Goal: Task Accomplishment & Management: Use online tool/utility

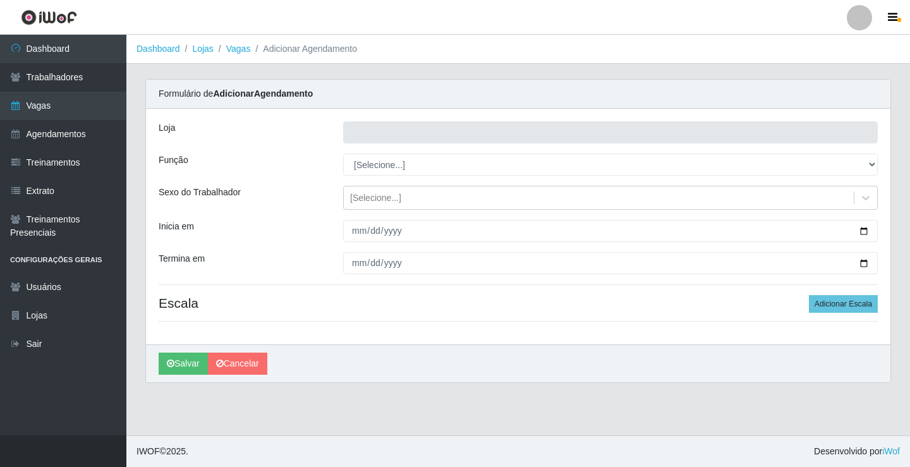
type input "Rede Econômico - Prata"
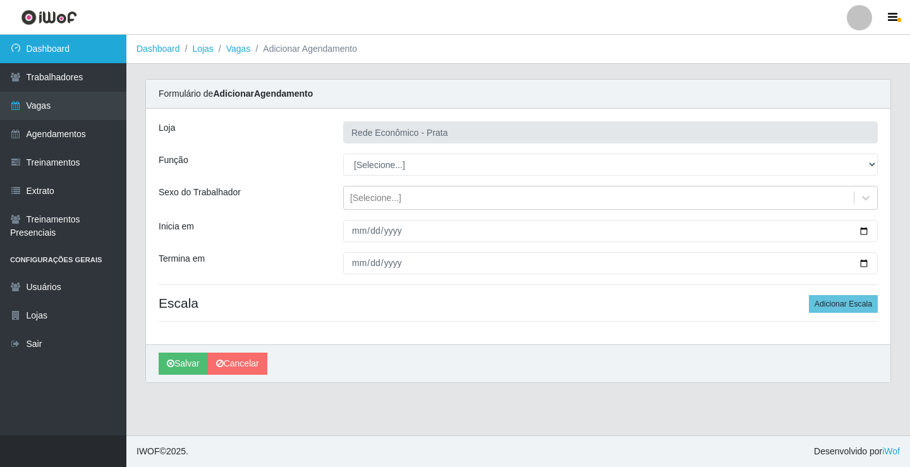
click at [78, 51] on link "Dashboard" at bounding box center [63, 49] width 126 height 28
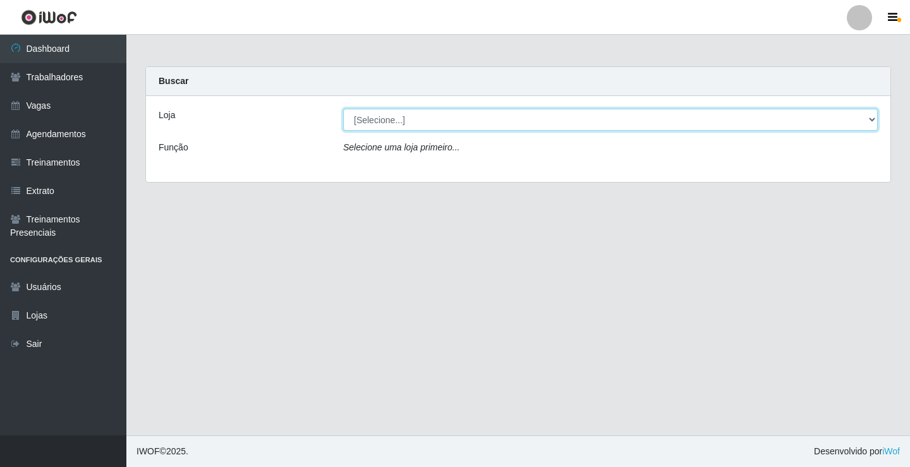
click at [874, 122] on select "[Selecione...] Rede Econômico - Prata" at bounding box center [610, 120] width 535 height 22
select select "192"
click at [343, 109] on select "[Selecione...] Rede Econômico - Prata" at bounding box center [610, 120] width 535 height 22
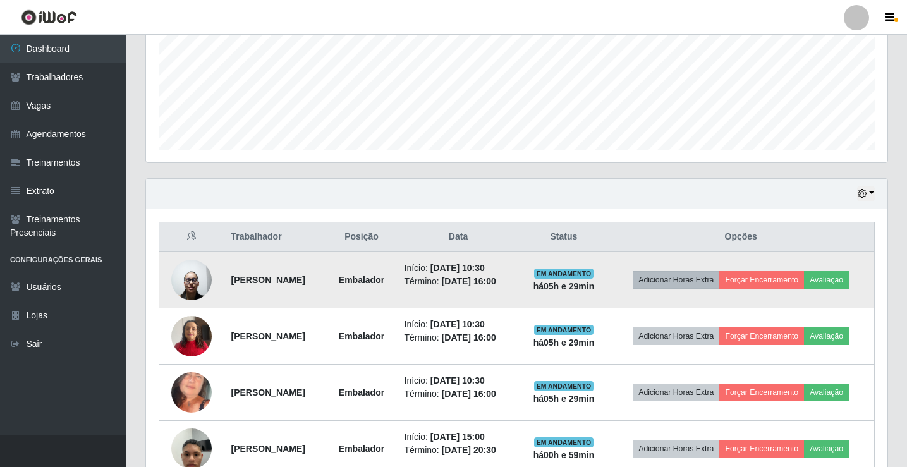
scroll to position [316, 0]
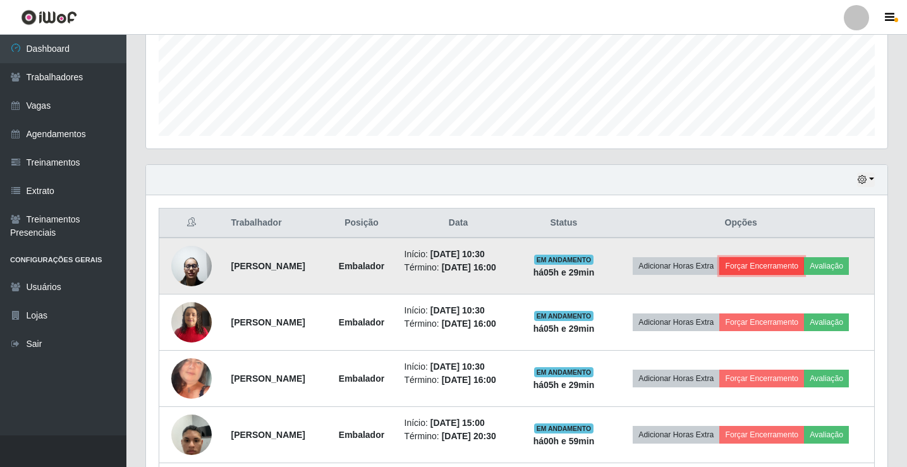
click at [757, 266] on button "Forçar Encerramento" at bounding box center [761, 266] width 85 height 18
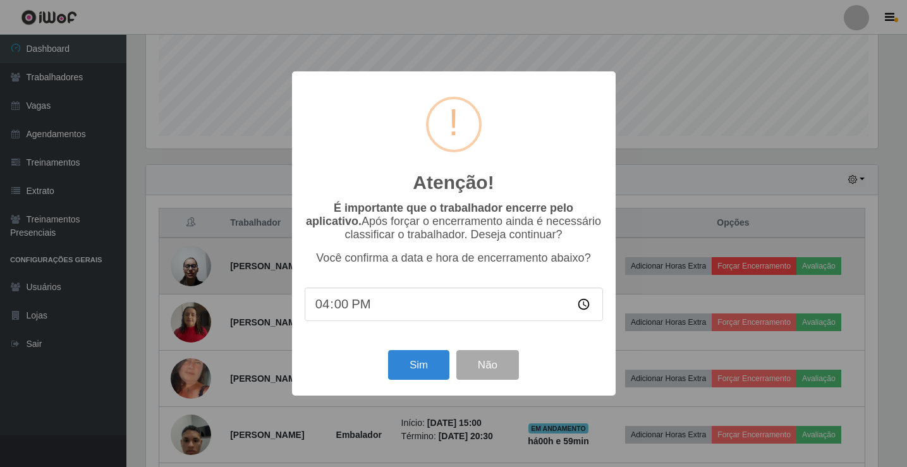
scroll to position [262, 735]
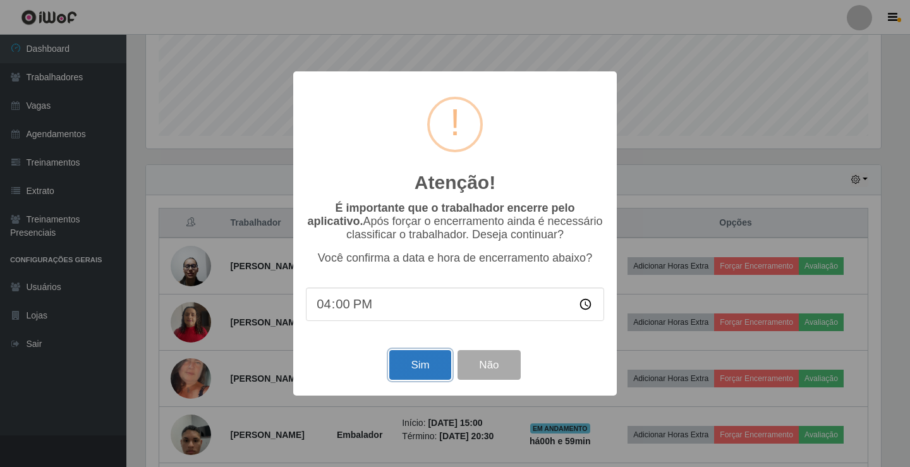
click at [441, 362] on button "Sim" at bounding box center [419, 365] width 61 height 30
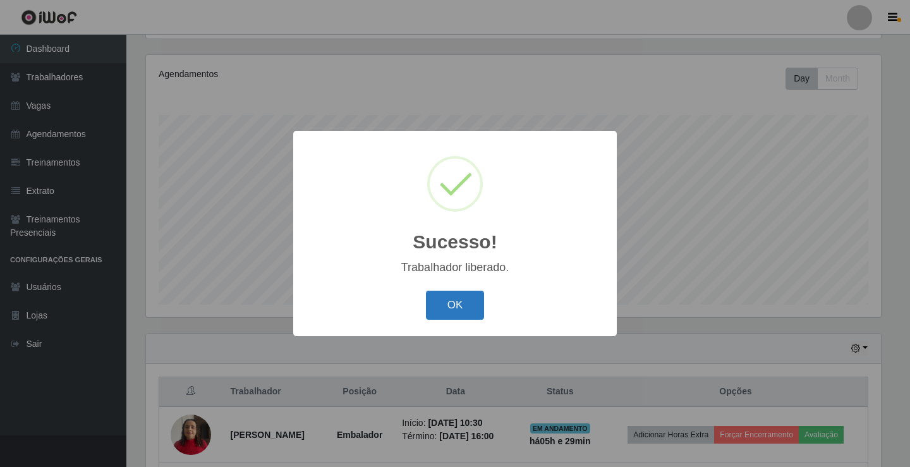
click at [450, 317] on button "OK" at bounding box center [455, 306] width 59 height 30
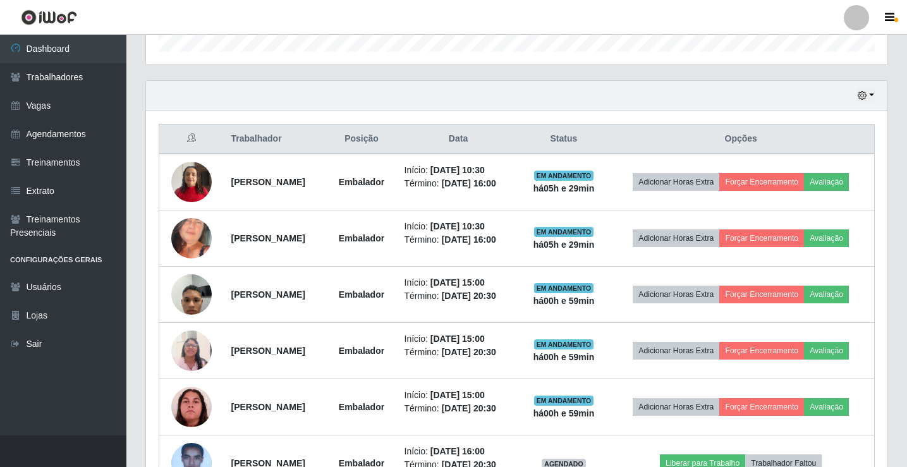
scroll to position [527, 0]
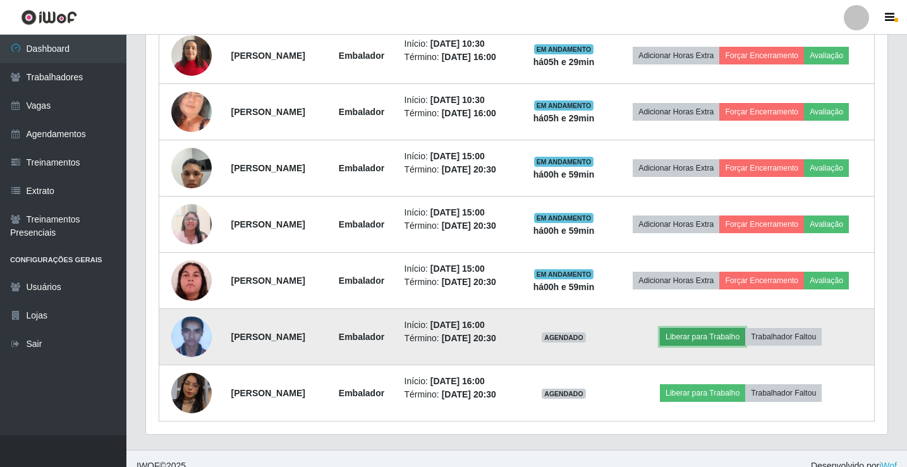
click at [707, 334] on button "Liberar para Trabalho" at bounding box center [702, 337] width 85 height 18
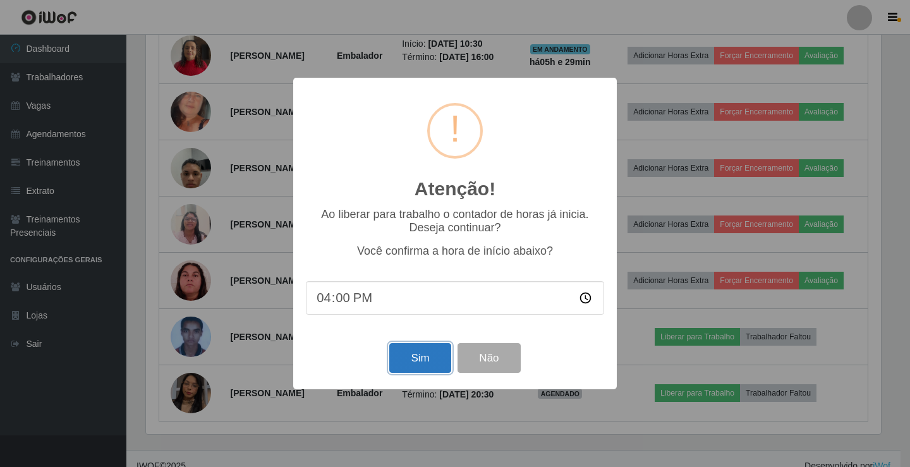
click at [415, 367] on button "Sim" at bounding box center [419, 358] width 61 height 30
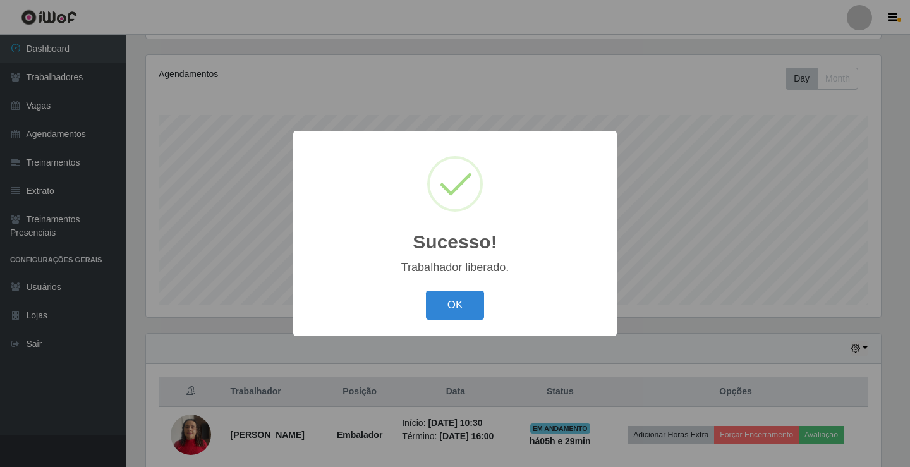
click at [440, 305] on button "OK" at bounding box center [455, 306] width 59 height 30
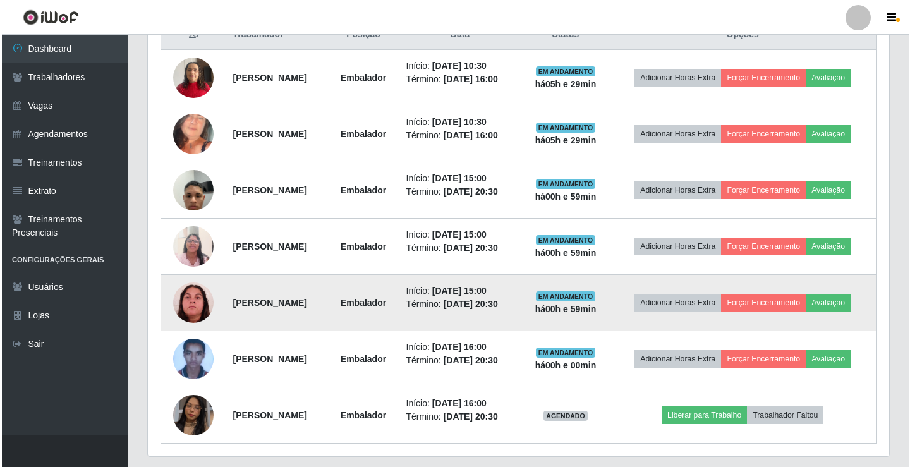
scroll to position [527, 0]
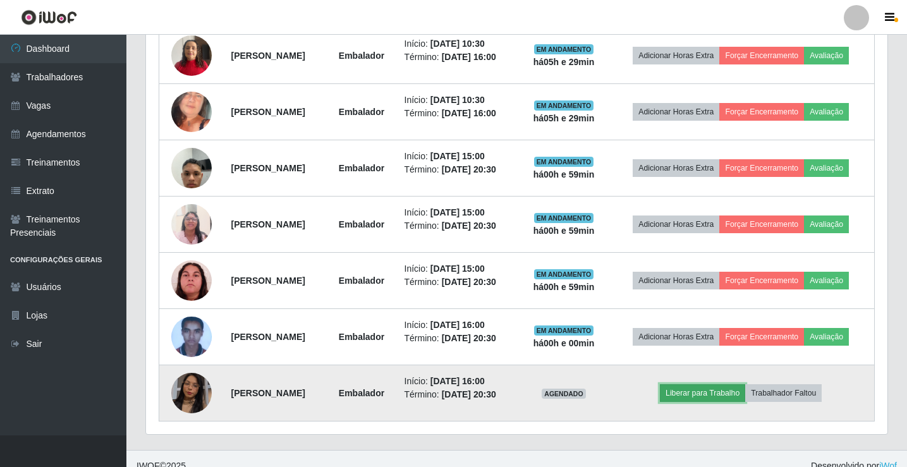
click at [704, 391] on button "Liberar para Trabalho" at bounding box center [702, 393] width 85 height 18
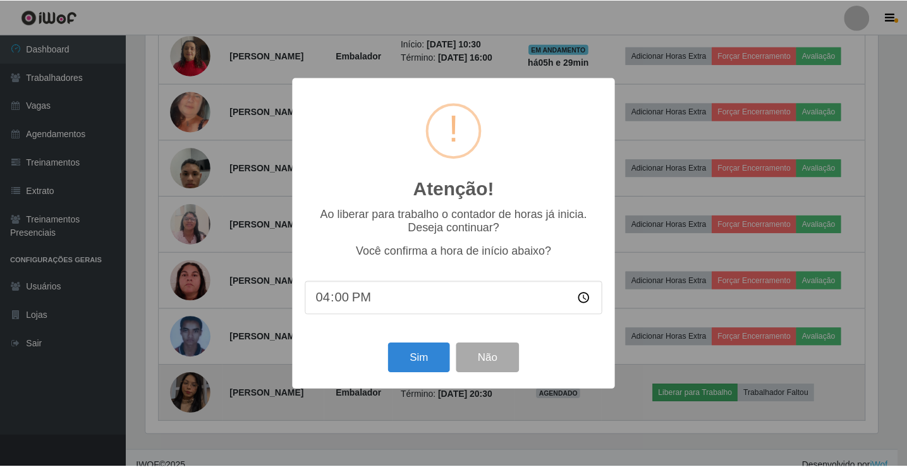
scroll to position [262, 735]
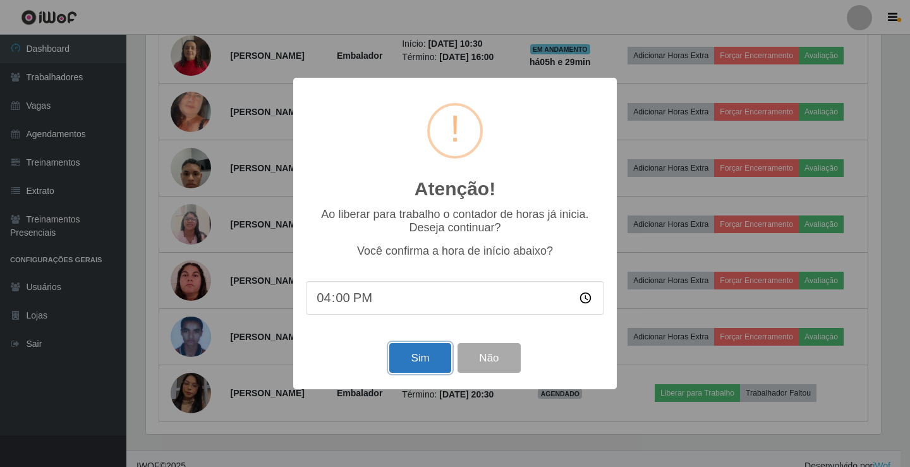
click at [402, 359] on button "Sim" at bounding box center [419, 358] width 61 height 30
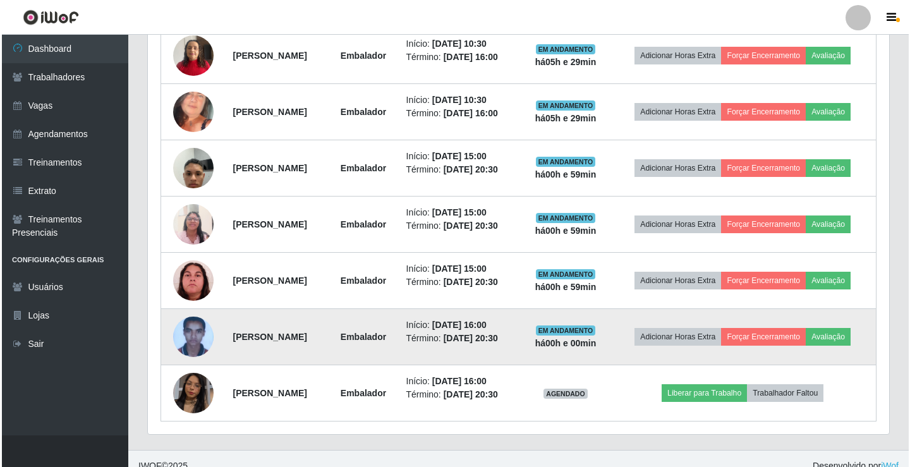
scroll to position [0, 0]
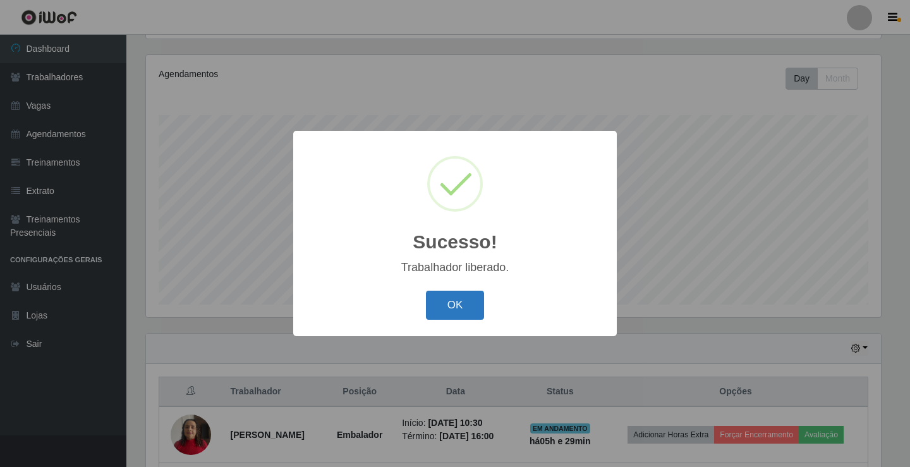
click at [449, 313] on button "OK" at bounding box center [455, 306] width 59 height 30
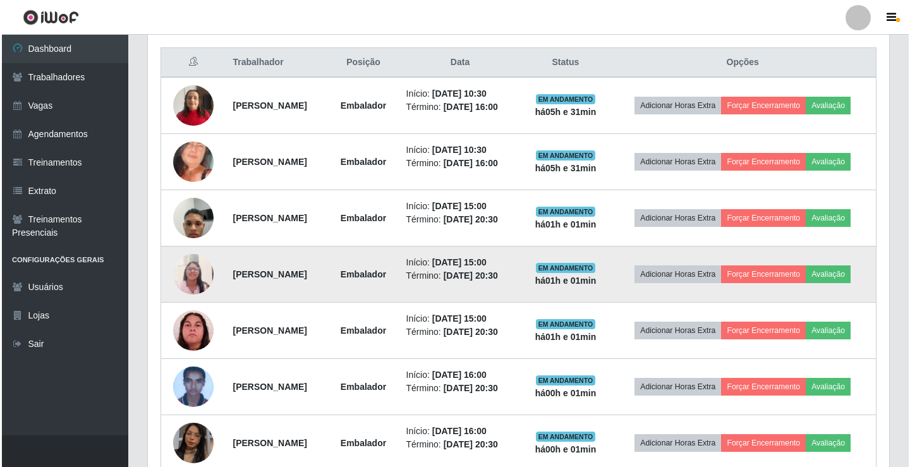
scroll to position [527, 0]
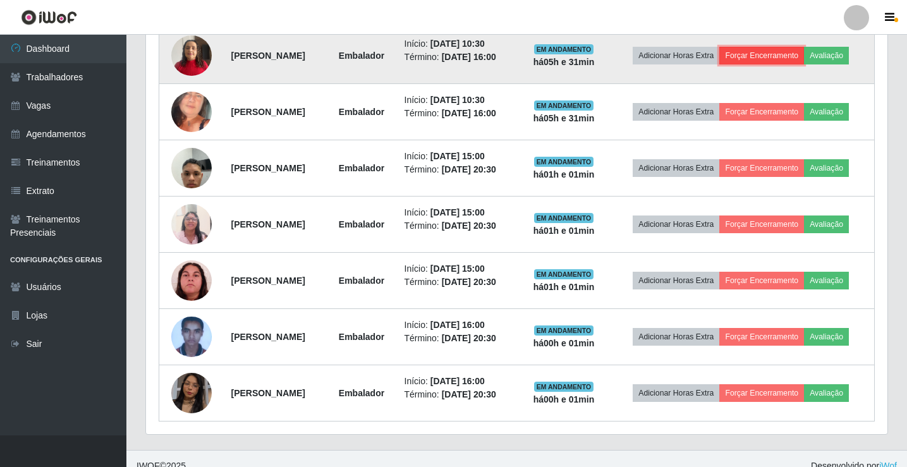
click at [782, 57] on button "Forçar Encerramento" at bounding box center [761, 56] width 85 height 18
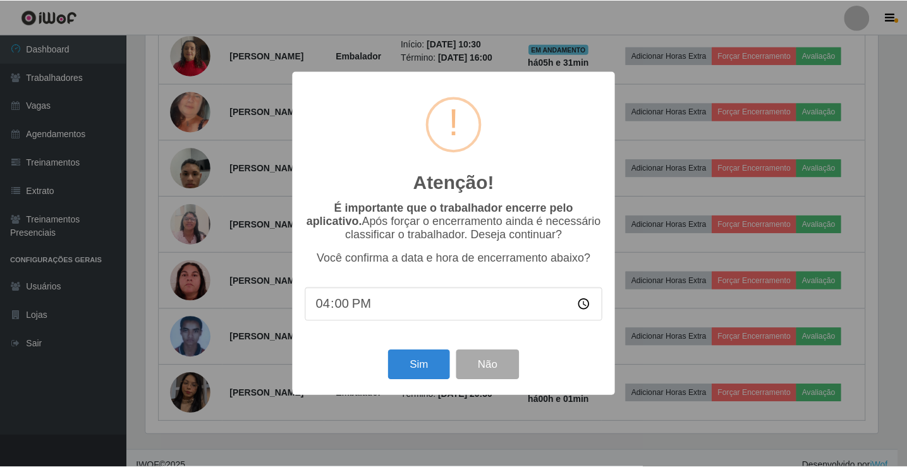
scroll to position [262, 735]
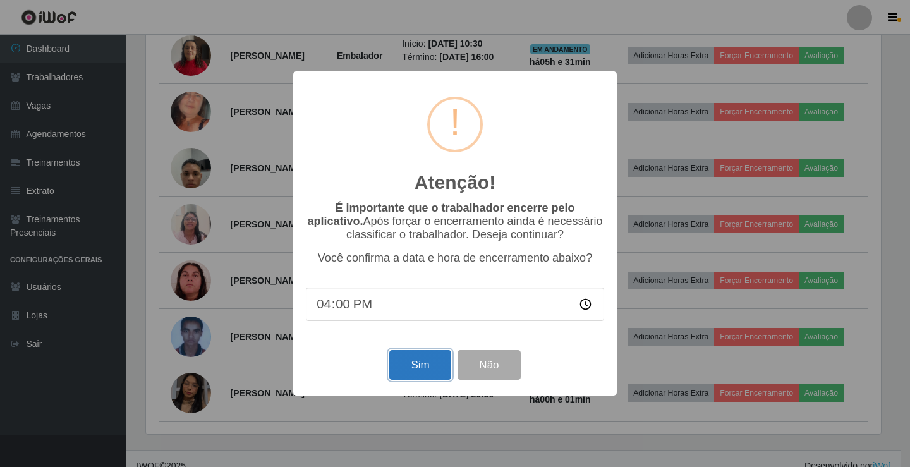
click at [432, 361] on button "Sim" at bounding box center [419, 365] width 61 height 30
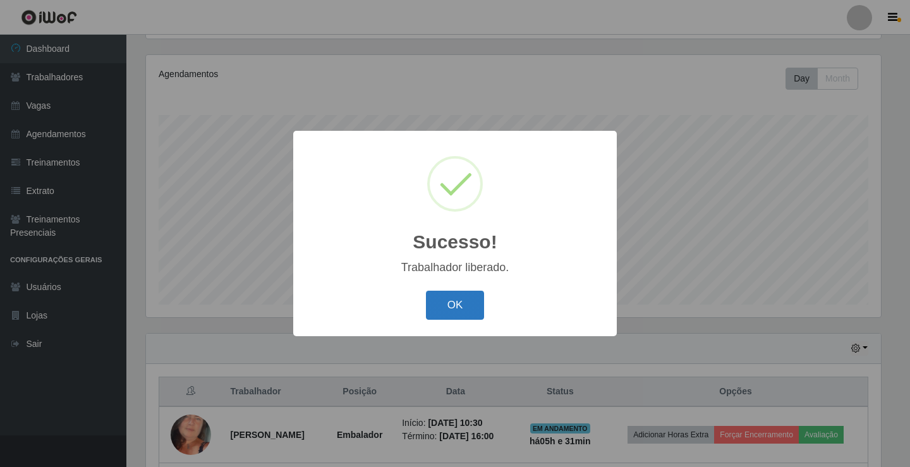
click at [450, 316] on button "OK" at bounding box center [455, 306] width 59 height 30
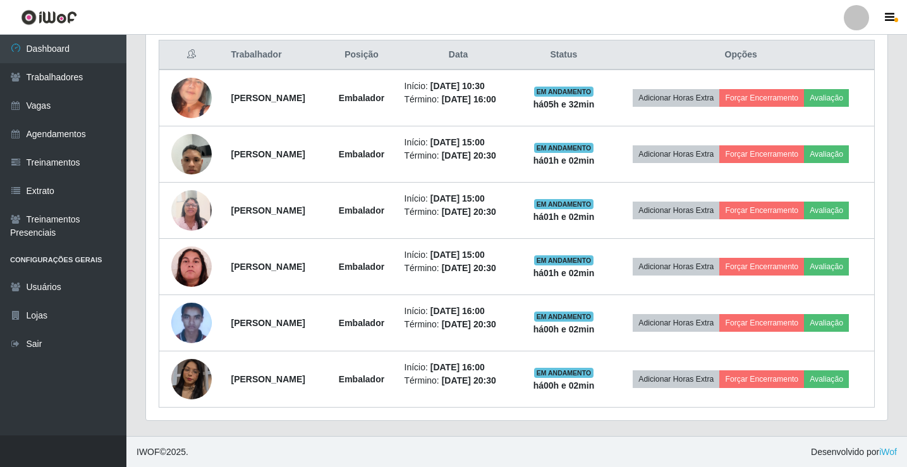
scroll to position [485, 0]
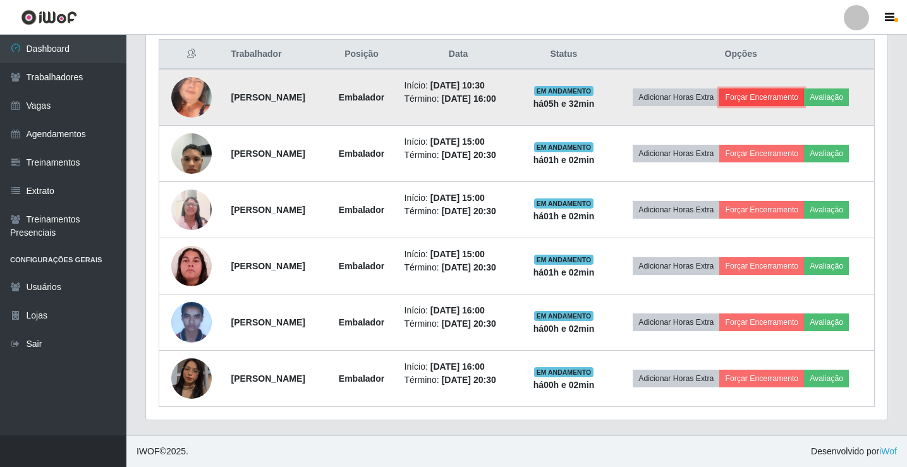
click at [781, 98] on button "Forçar Encerramento" at bounding box center [761, 98] width 85 height 18
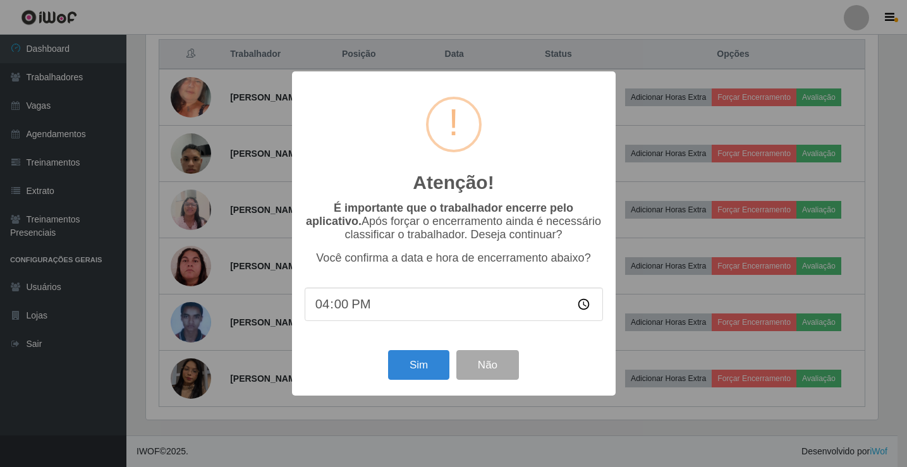
scroll to position [262, 735]
click at [425, 376] on button "Sim" at bounding box center [419, 365] width 61 height 30
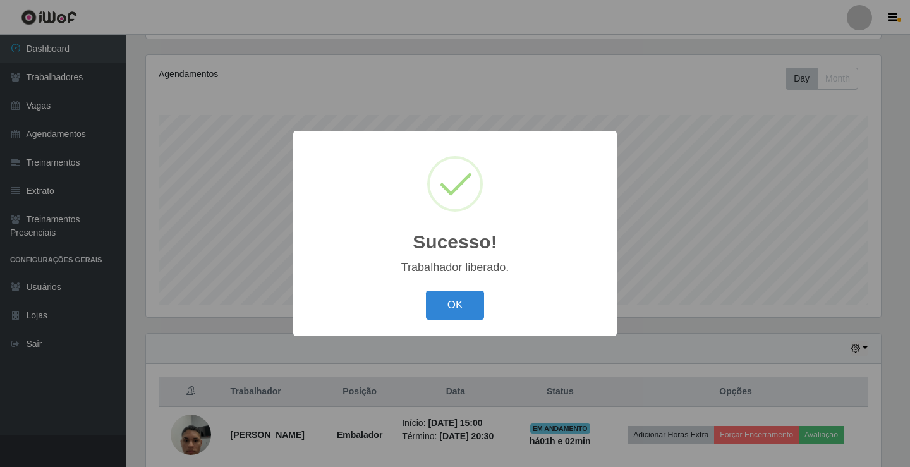
click at [426, 291] on button "OK" at bounding box center [455, 306] width 59 height 30
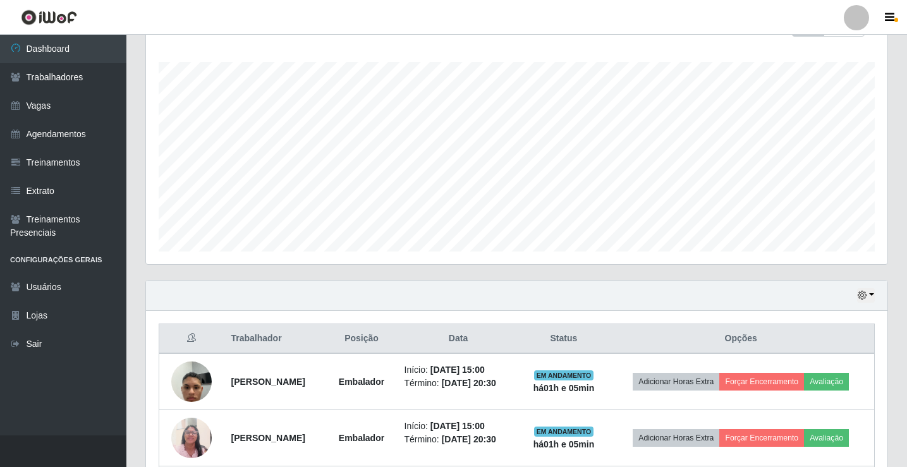
scroll to position [0, 0]
